Goal: Task Accomplishment & Management: Use online tool/utility

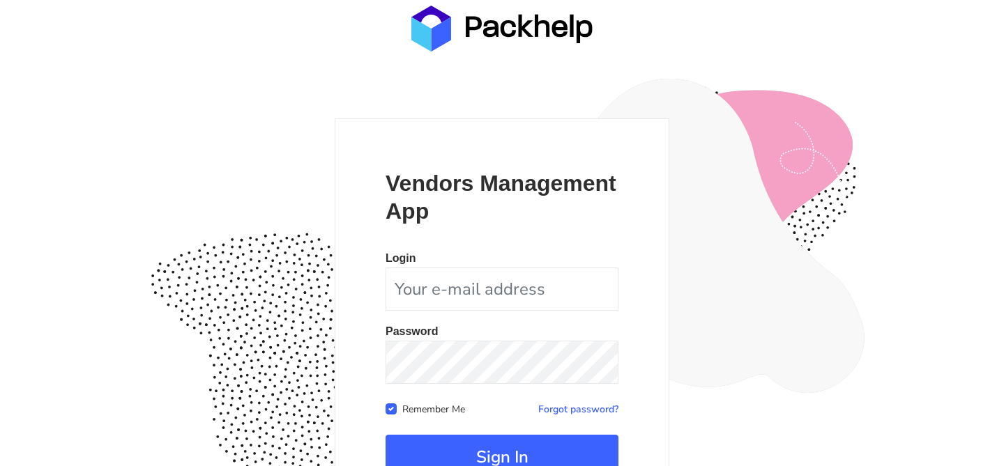
scroll to position [135, 0]
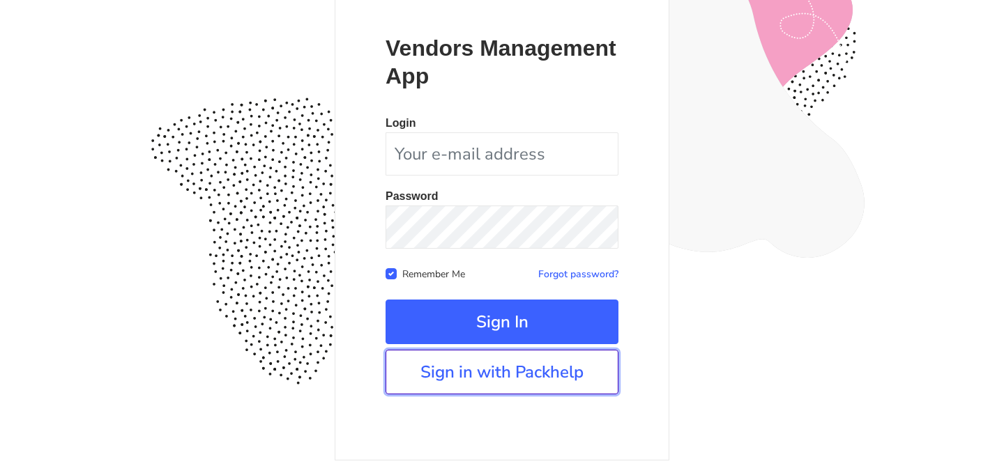
click at [492, 374] on link "Sign in with Packhelp" at bounding box center [502, 372] width 233 height 45
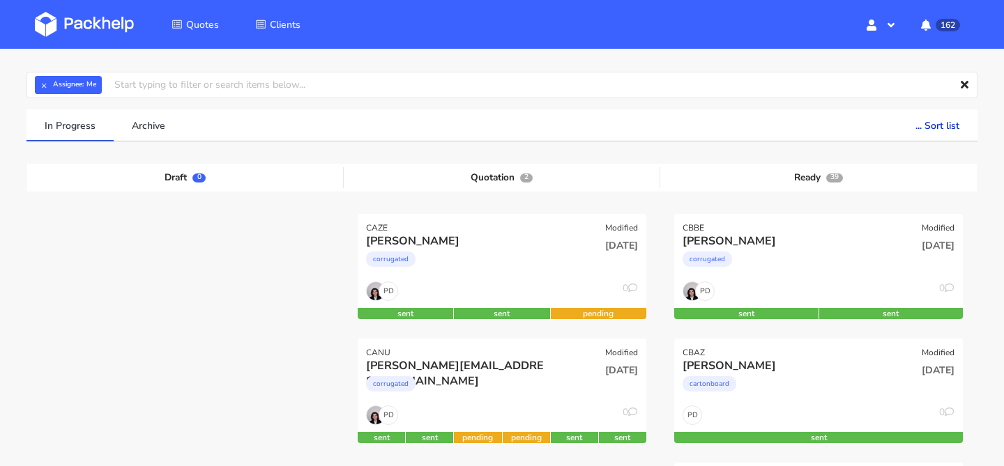
scroll to position [49, 0]
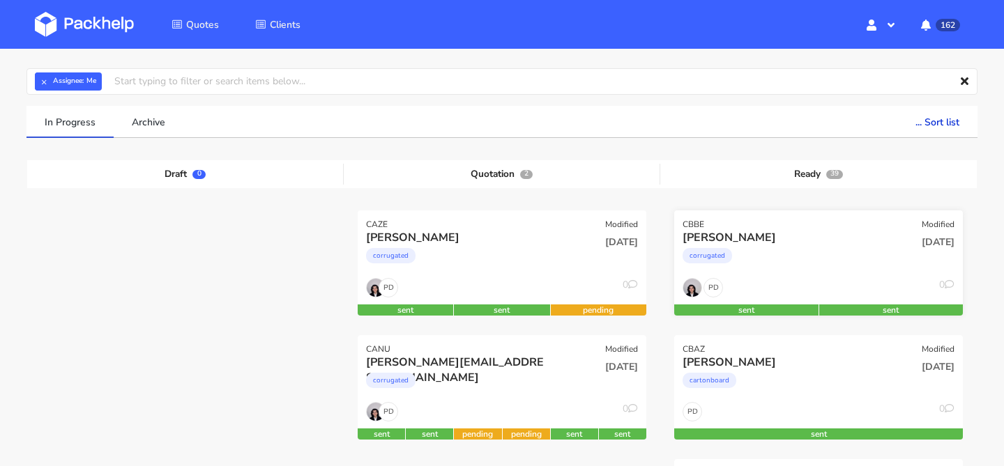
click at [830, 265] on div "corrugated" at bounding box center [775, 259] width 185 height 28
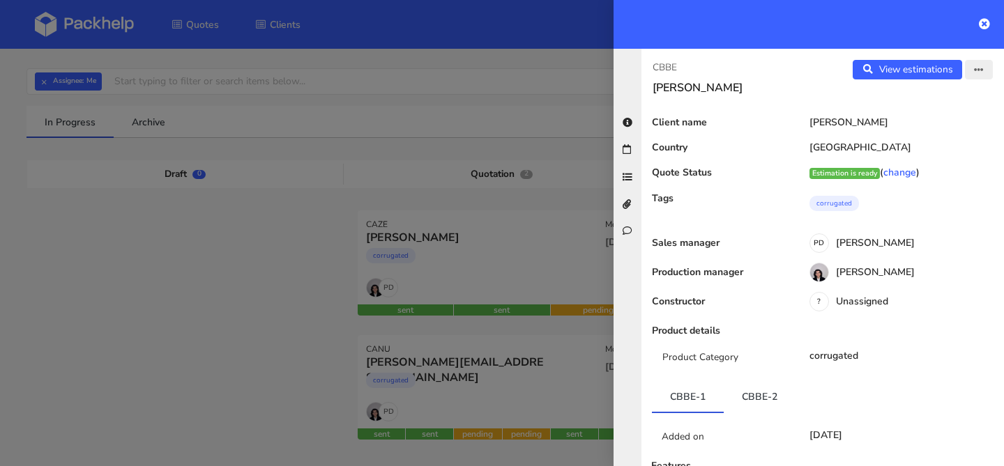
click at [976, 71] on icon "button" at bounding box center [979, 71] width 10 height 10
click at [941, 120] on link "Edit quote" at bounding box center [933, 124] width 123 height 23
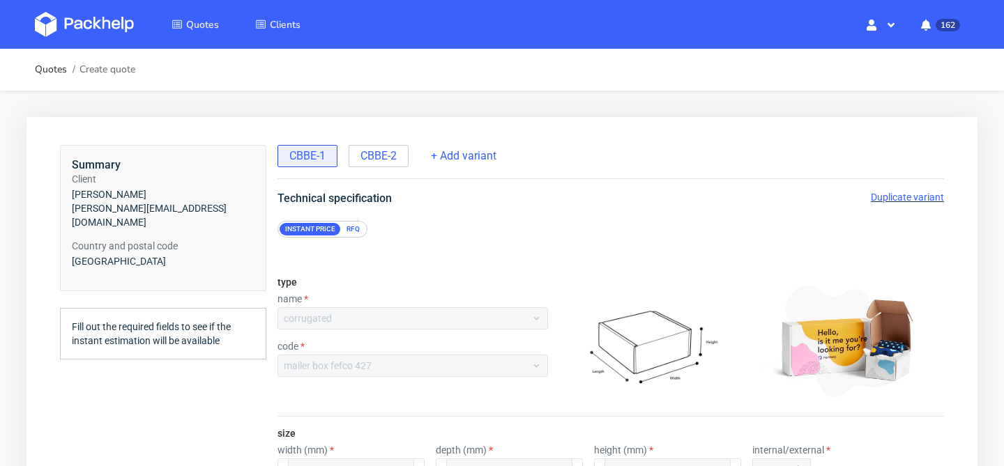
click at [897, 199] on span "Duplicate variant" at bounding box center [907, 197] width 73 height 11
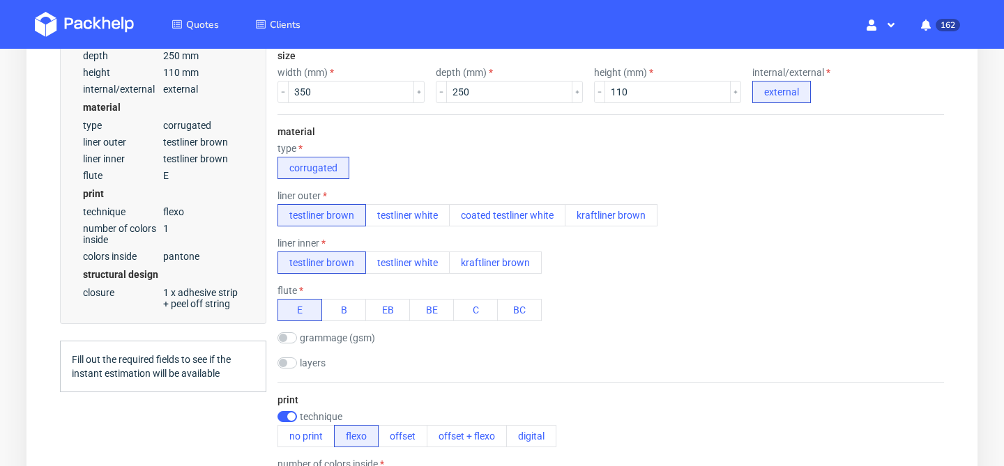
scroll to position [381, 0]
